Goal: Task Accomplishment & Management: Use online tool/utility

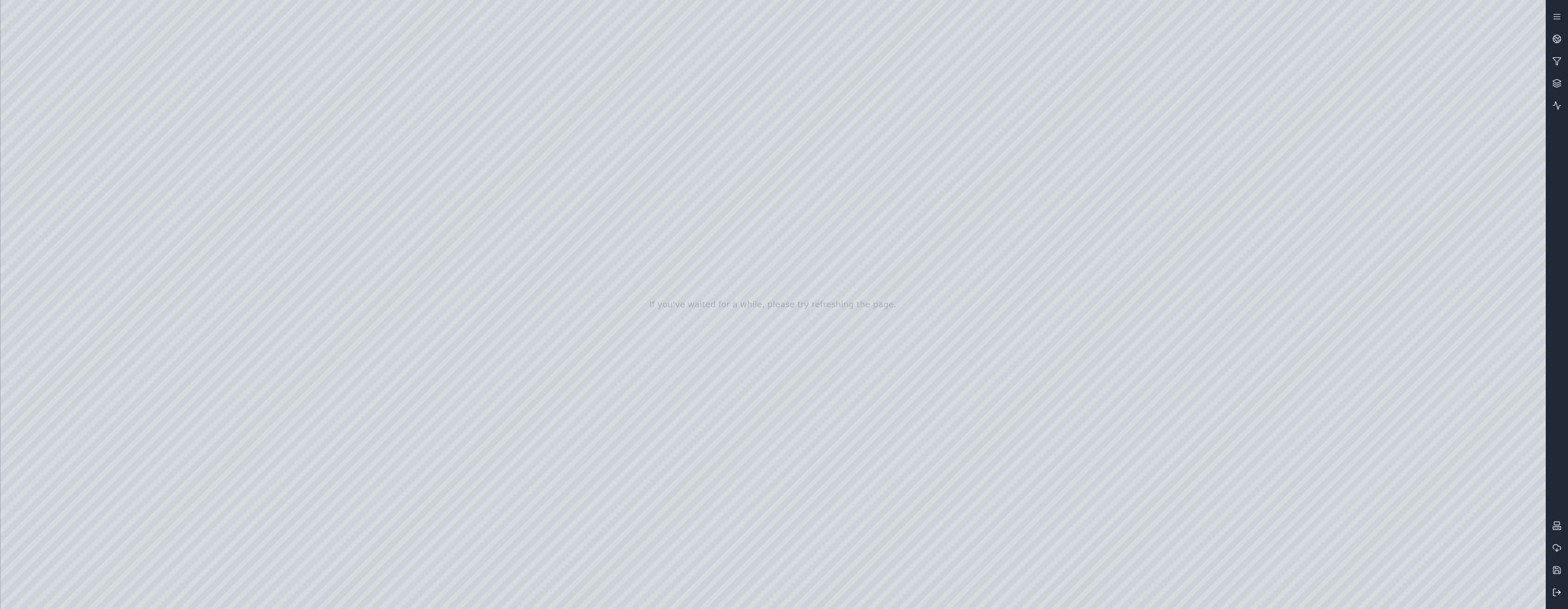
click at [1558, 588] on icon at bounding box center [1556, 592] width 9 height 9
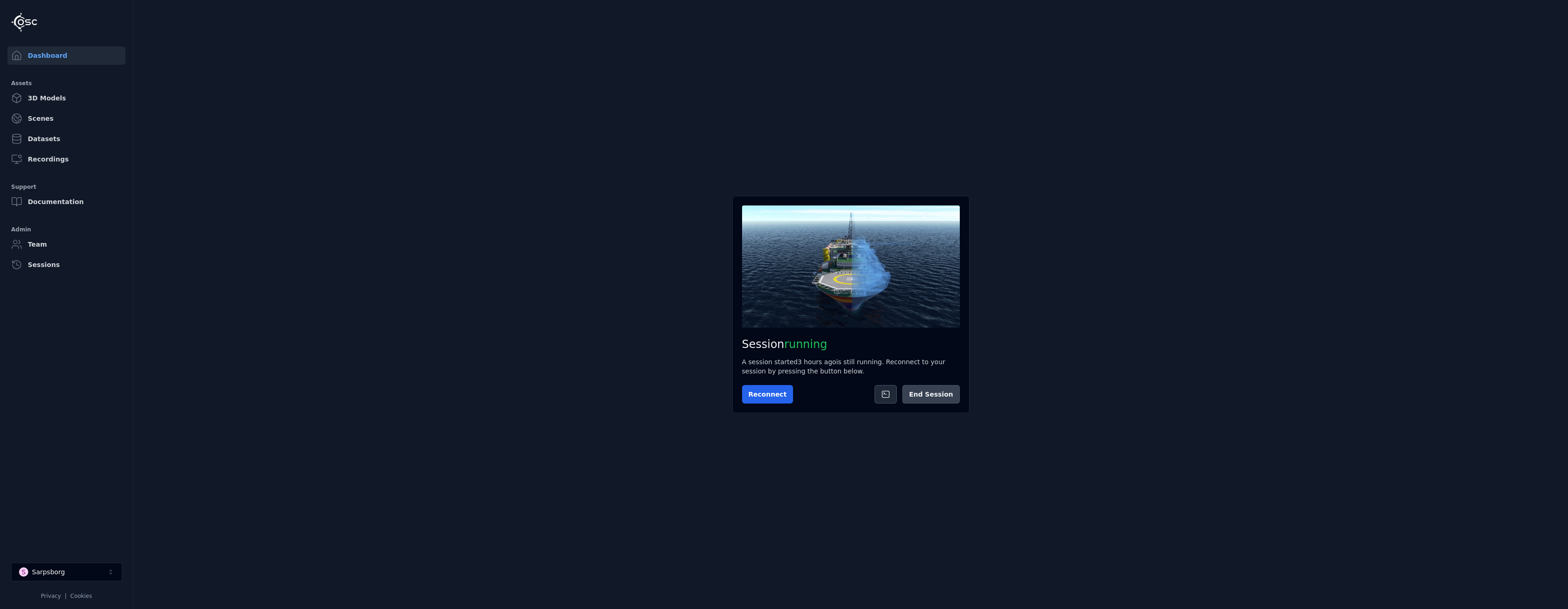
click at [943, 392] on button "End Session" at bounding box center [931, 394] width 57 height 18
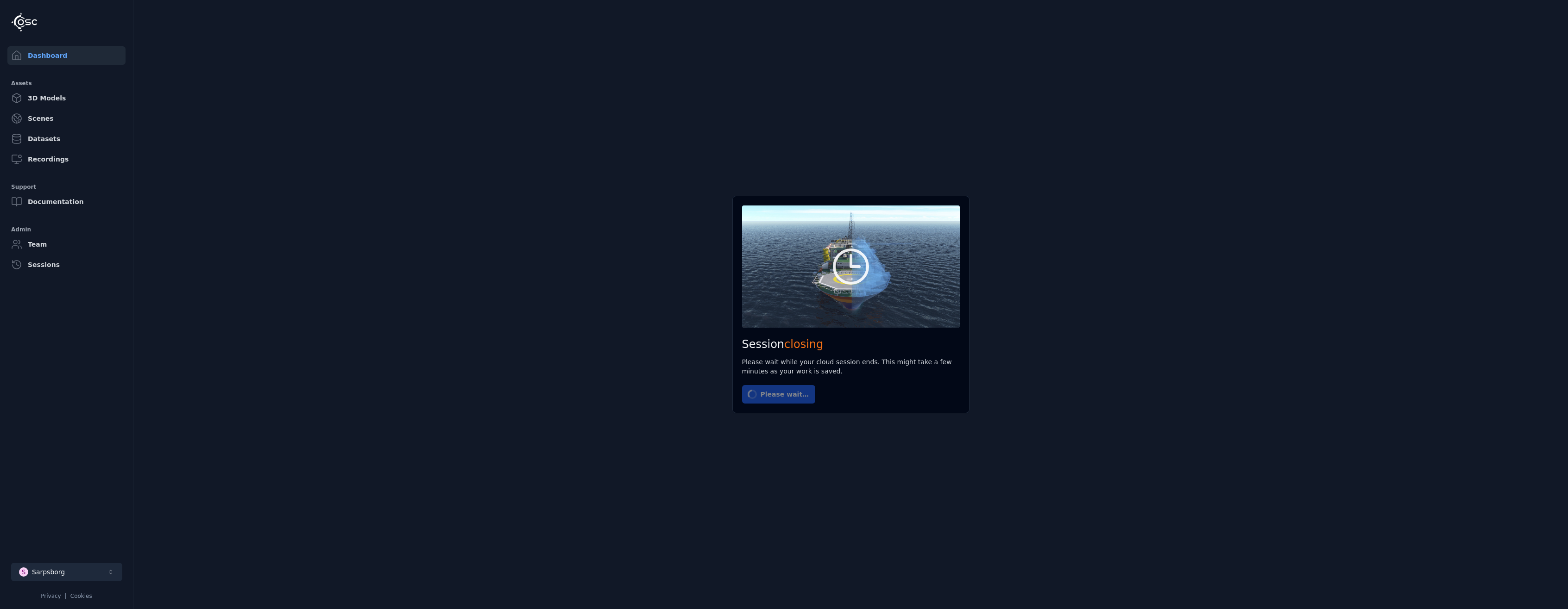
click at [50, 564] on button "S Sarpsborg" at bounding box center [66, 572] width 111 height 18
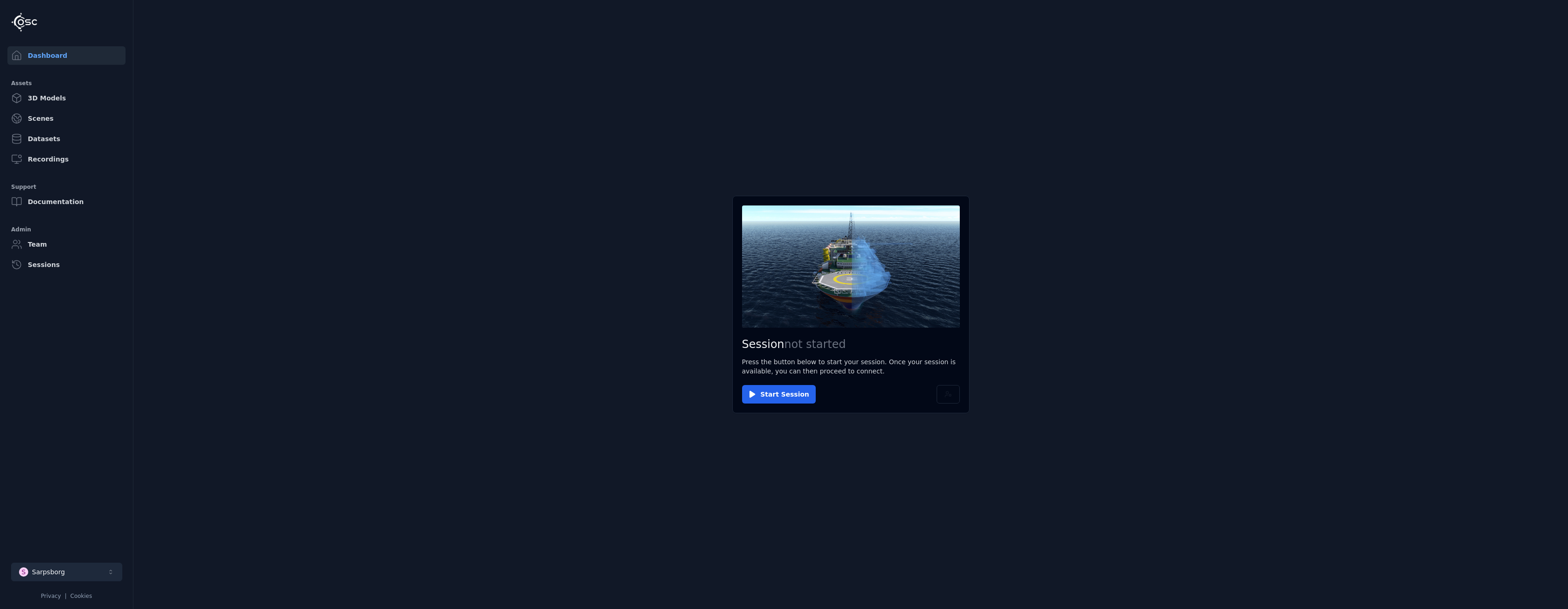
click at [51, 567] on button "S Sarpsborg" at bounding box center [66, 572] width 111 height 18
type input "**"
click at [65, 528] on div "Workspaces" at bounding box center [66, 523] width 107 height 13
click at [69, 538] on div "SC-2024 Demo" at bounding box center [54, 536] width 49 height 9
drag, startPoint x: 341, startPoint y: 591, endPoint x: 393, endPoint y: 564, distance: 58.6
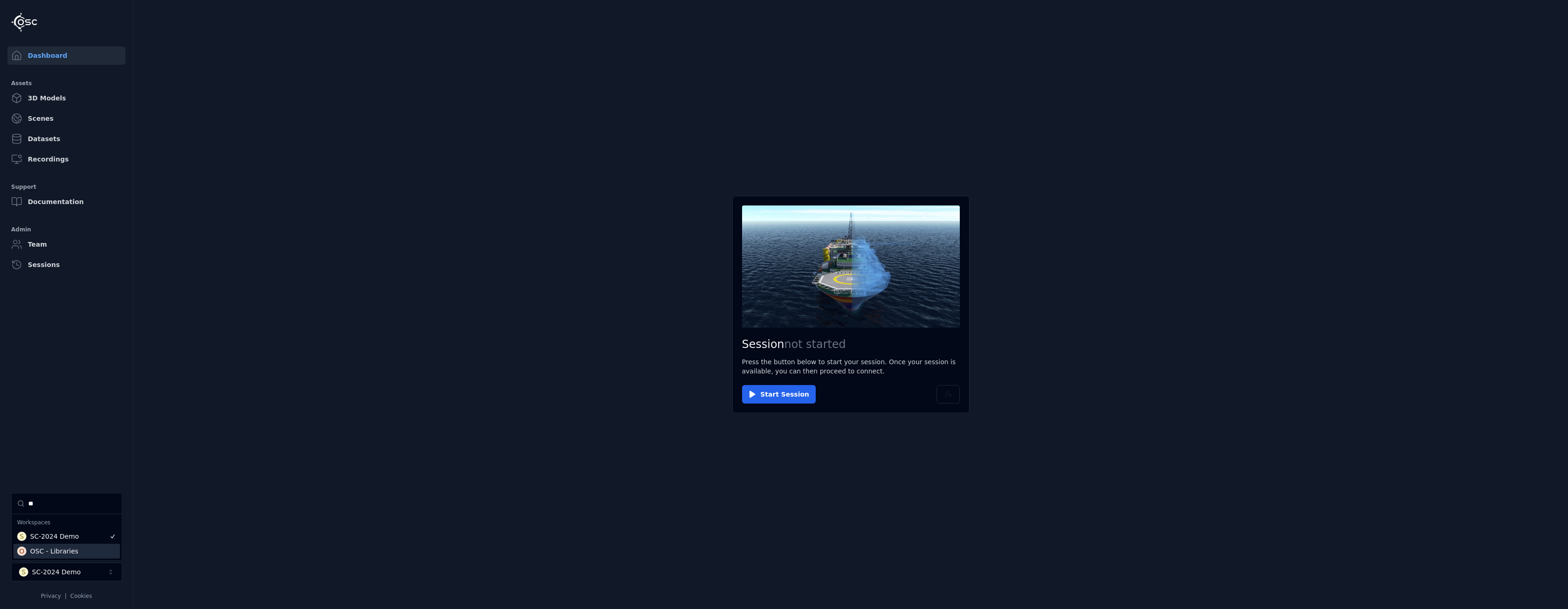
click at [345, 587] on html "Dashboard Assets 3D Models Scenes Datasets Recordings Support Documentation Adm…" at bounding box center [784, 304] width 1568 height 609
click at [755, 386] on button "Start Session" at bounding box center [779, 394] width 74 height 18
